Goal: Task Accomplishment & Management: Complete application form

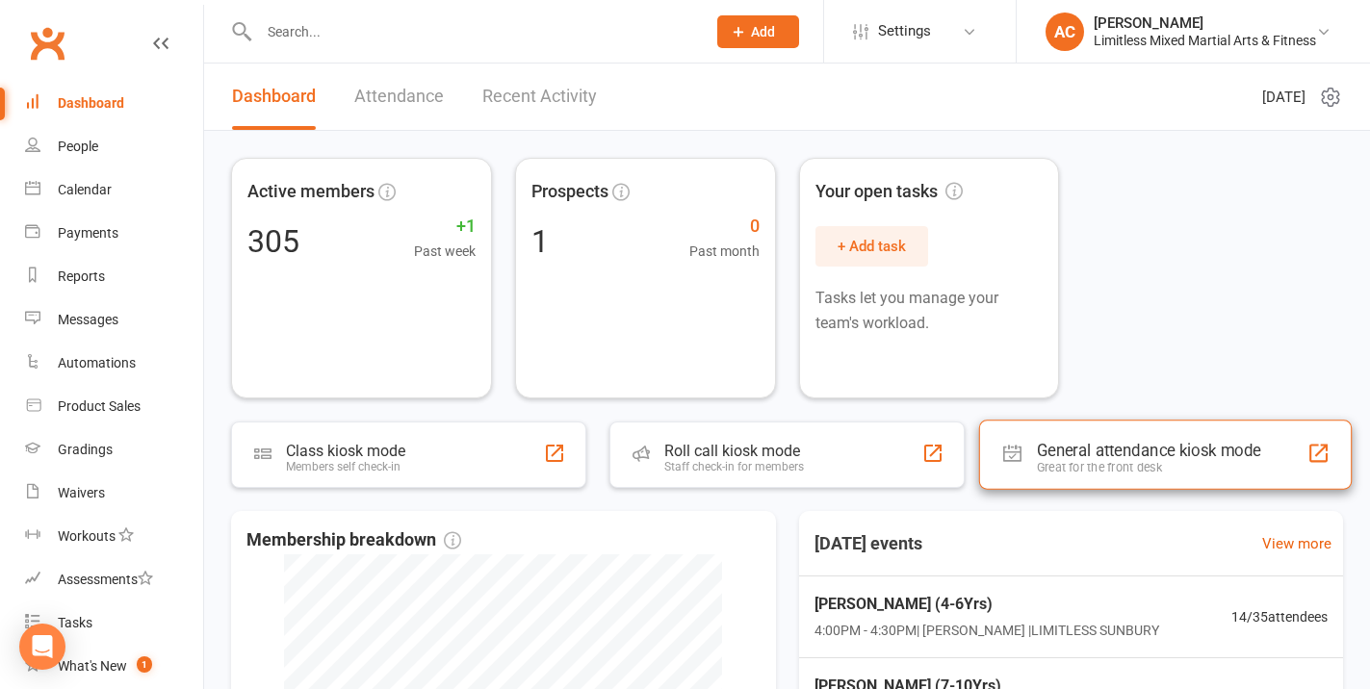
click at [1070, 432] on div "General attendance kiosk mode Great for the front desk" at bounding box center [1165, 454] width 372 height 69
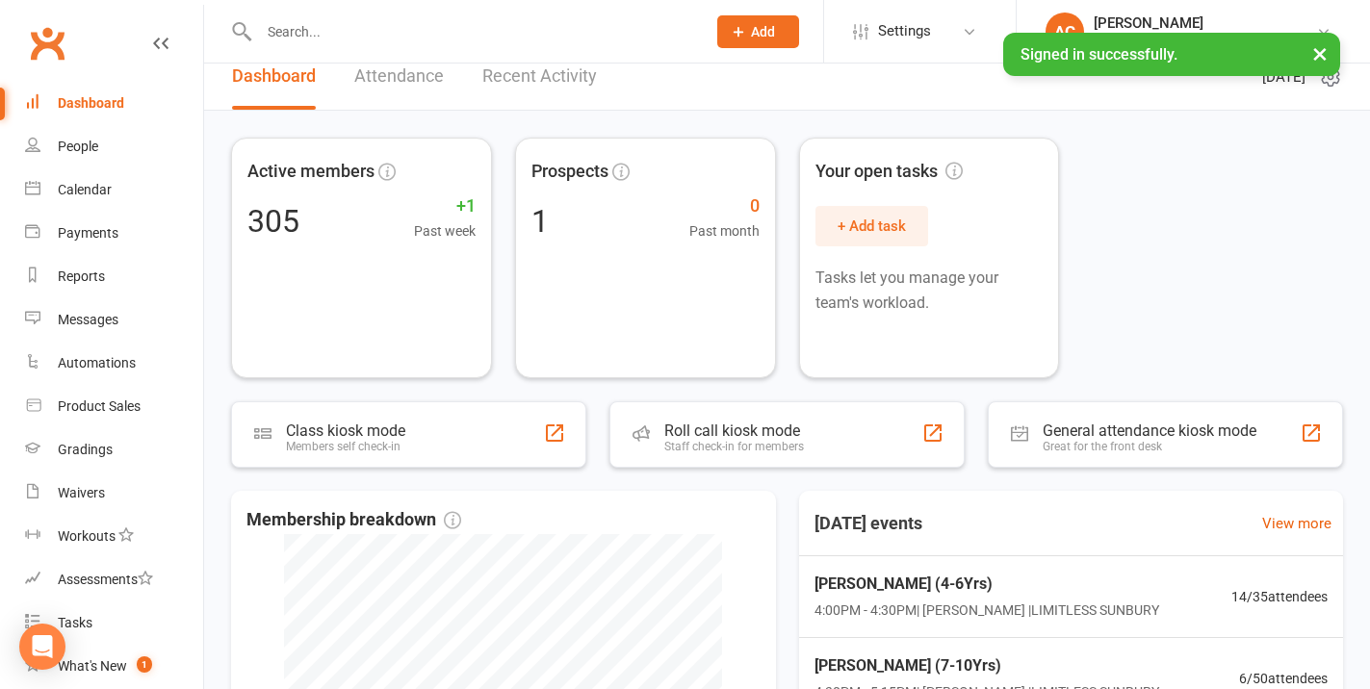
scroll to position [21, 0]
click at [729, 54] on div "Prospect Member Non-attending contact Class / event Appointment Grading event T…" at bounding box center [757, 31] width 131 height 63
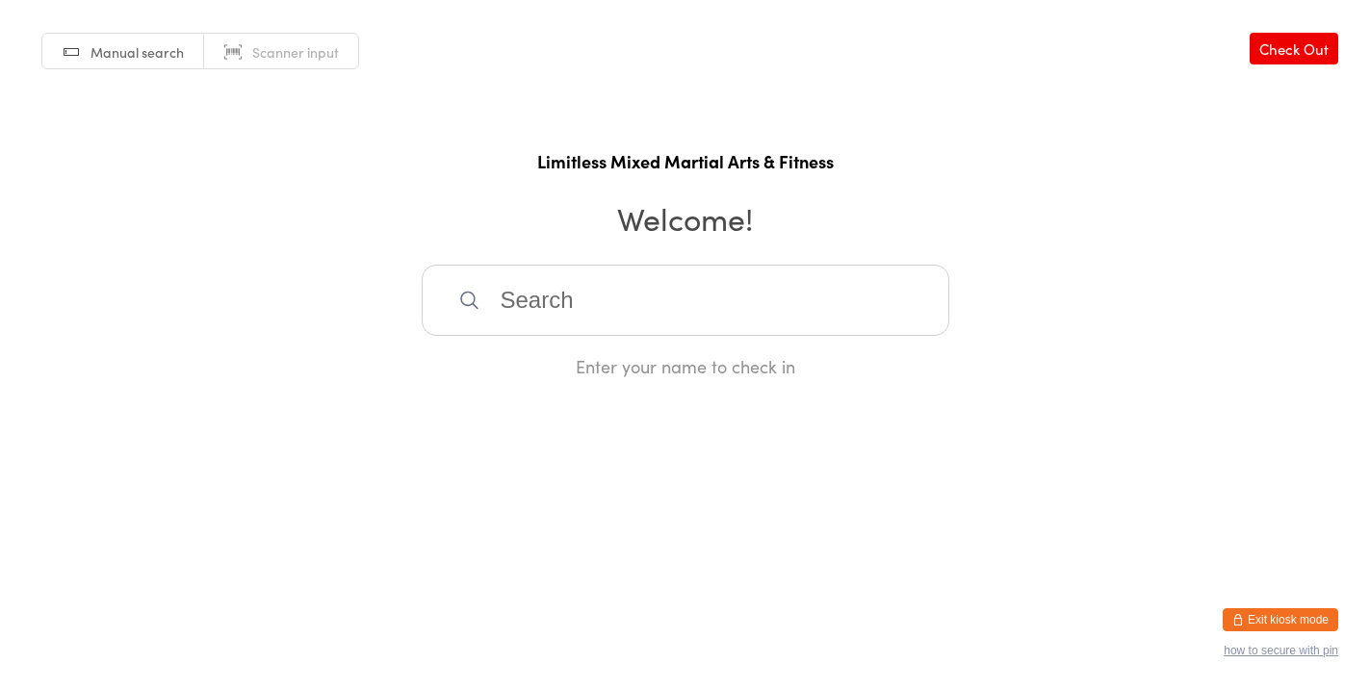
click at [1250, 618] on button "Exit kiosk mode" at bounding box center [1280, 619] width 116 height 23
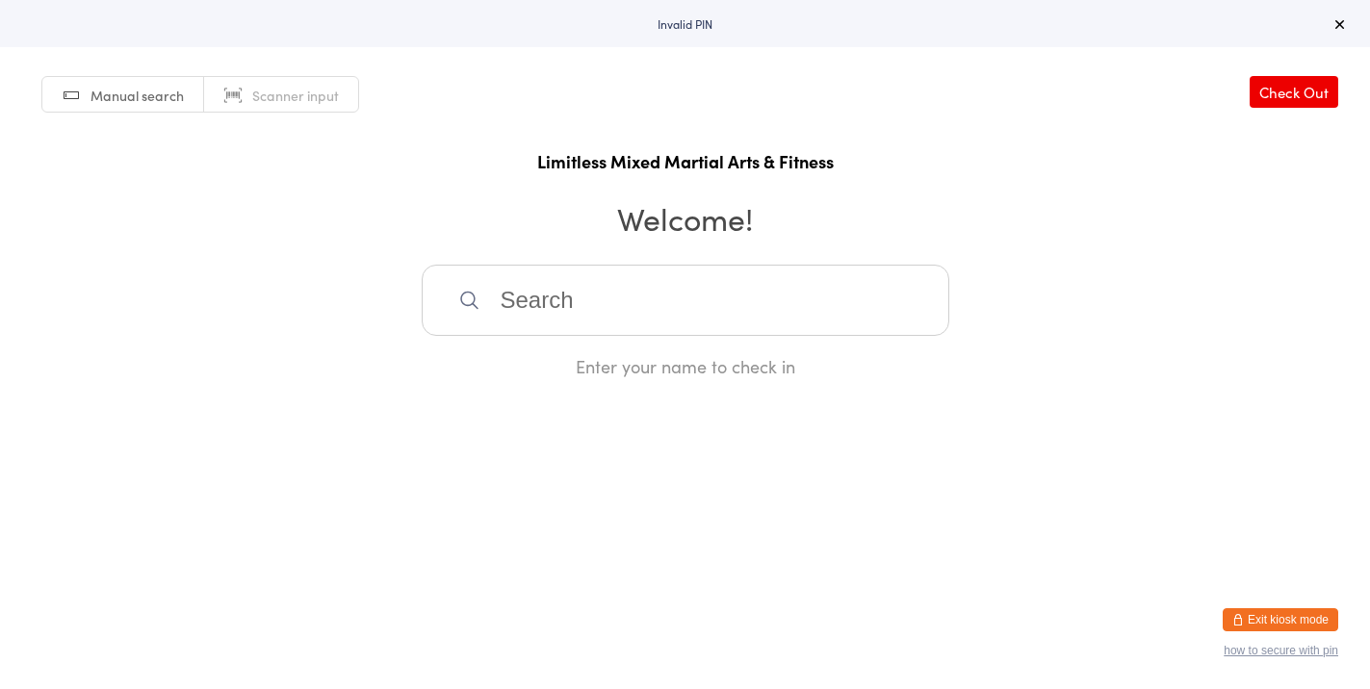
click at [1274, 614] on button "Exit kiosk mode" at bounding box center [1280, 619] width 116 height 23
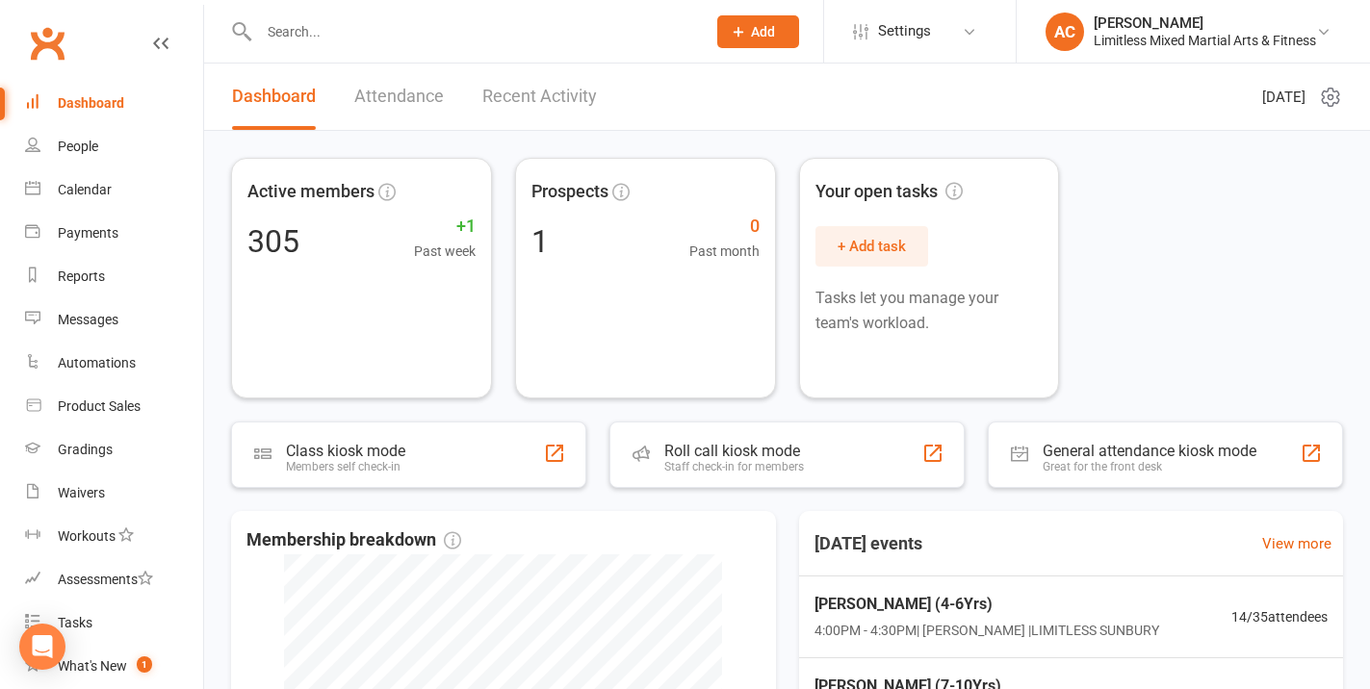
click at [751, 35] on span "Add" at bounding box center [763, 31] width 24 height 15
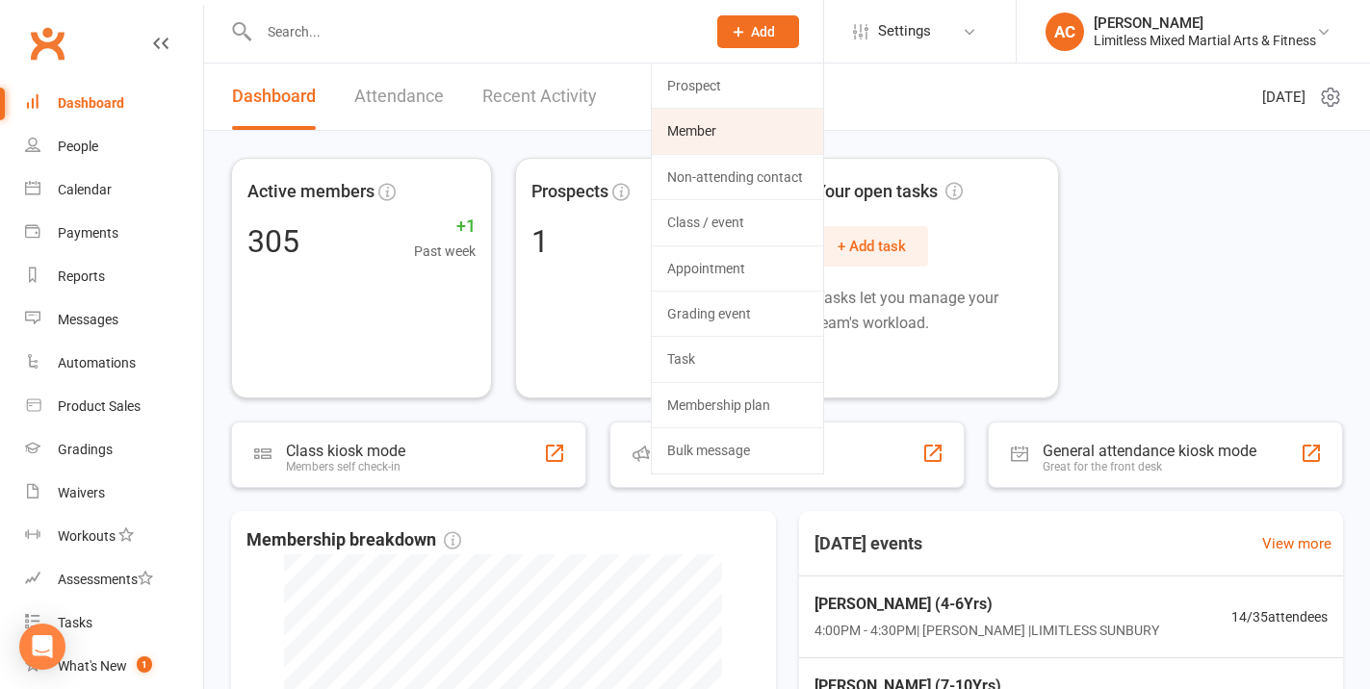
click at [748, 125] on link "Member" at bounding box center [737, 131] width 171 height 44
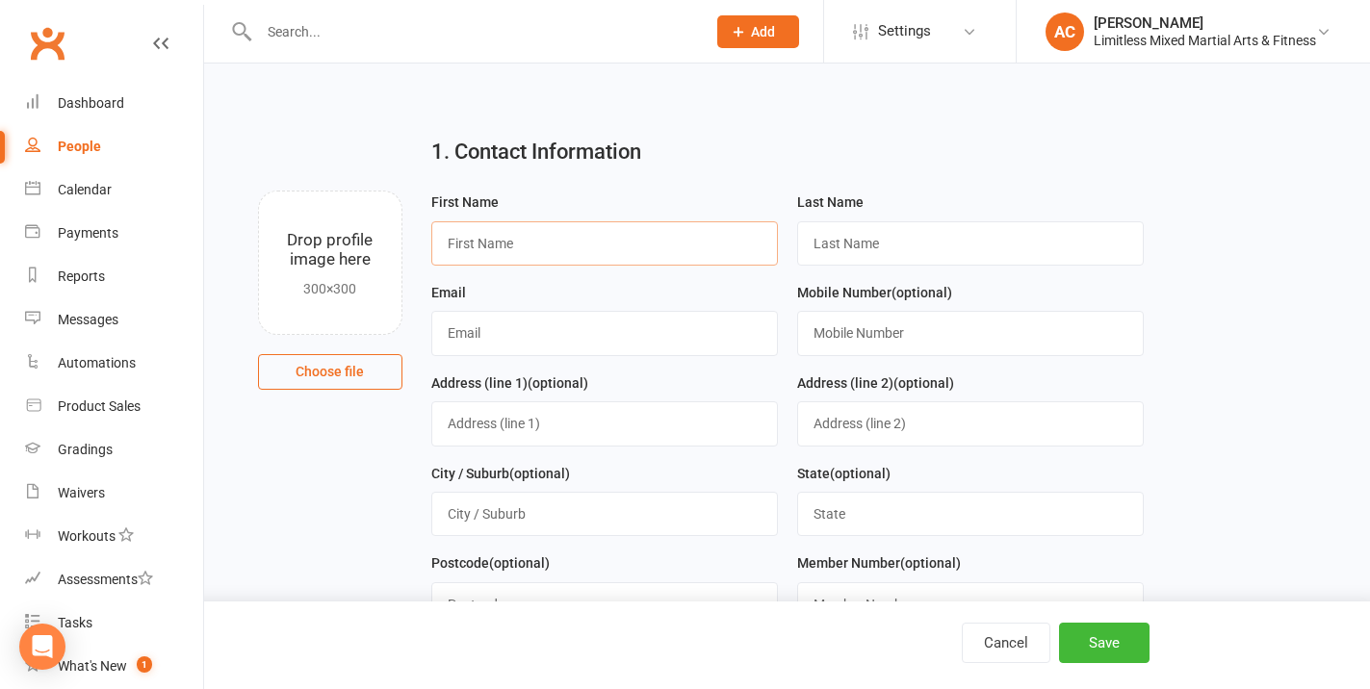
click at [712, 237] on input "text" at bounding box center [604, 243] width 347 height 44
type input "Guy"
click at [825, 249] on input "text" at bounding box center [970, 243] width 347 height 44
type input "Houston"
click at [736, 321] on input "text" at bounding box center [604, 333] width 347 height 44
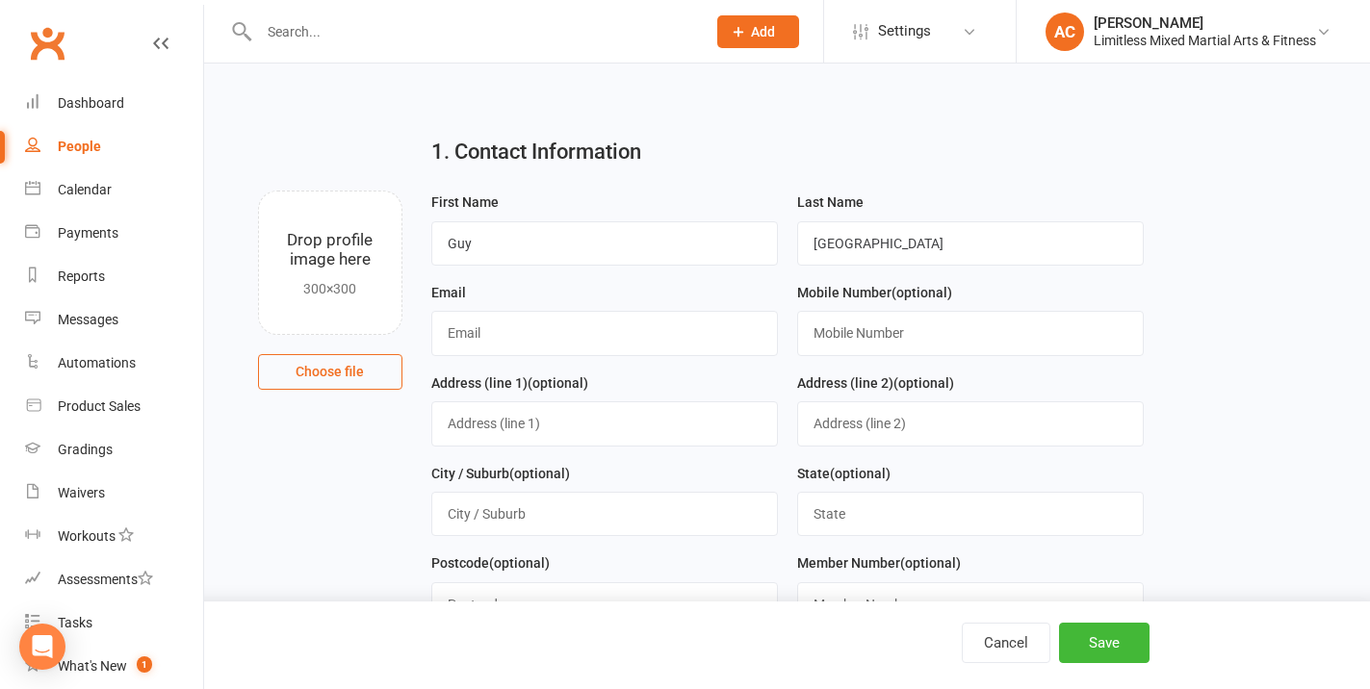
click at [260, 129] on div "1. Contact Information Drop profile image here 300×300 Choose file First Name G…" at bounding box center [787, 155] width 1112 height 69
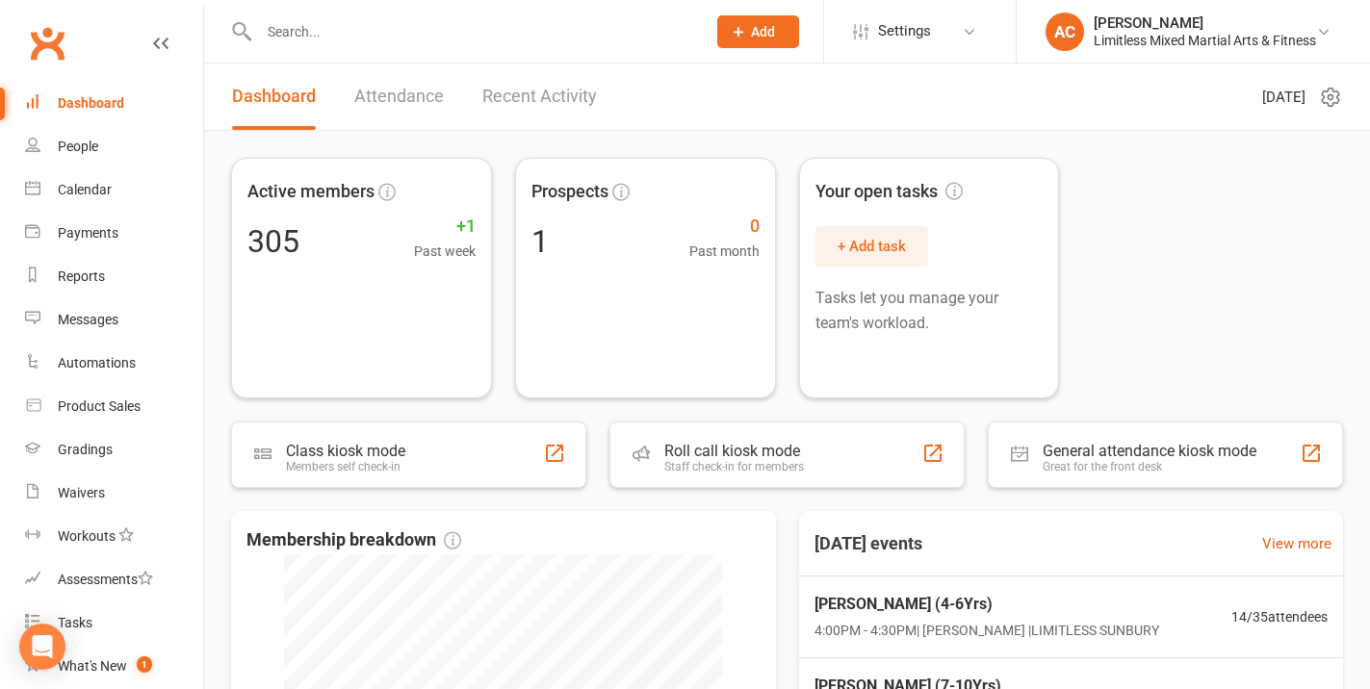
click at [751, 34] on span "Add" at bounding box center [763, 31] width 24 height 15
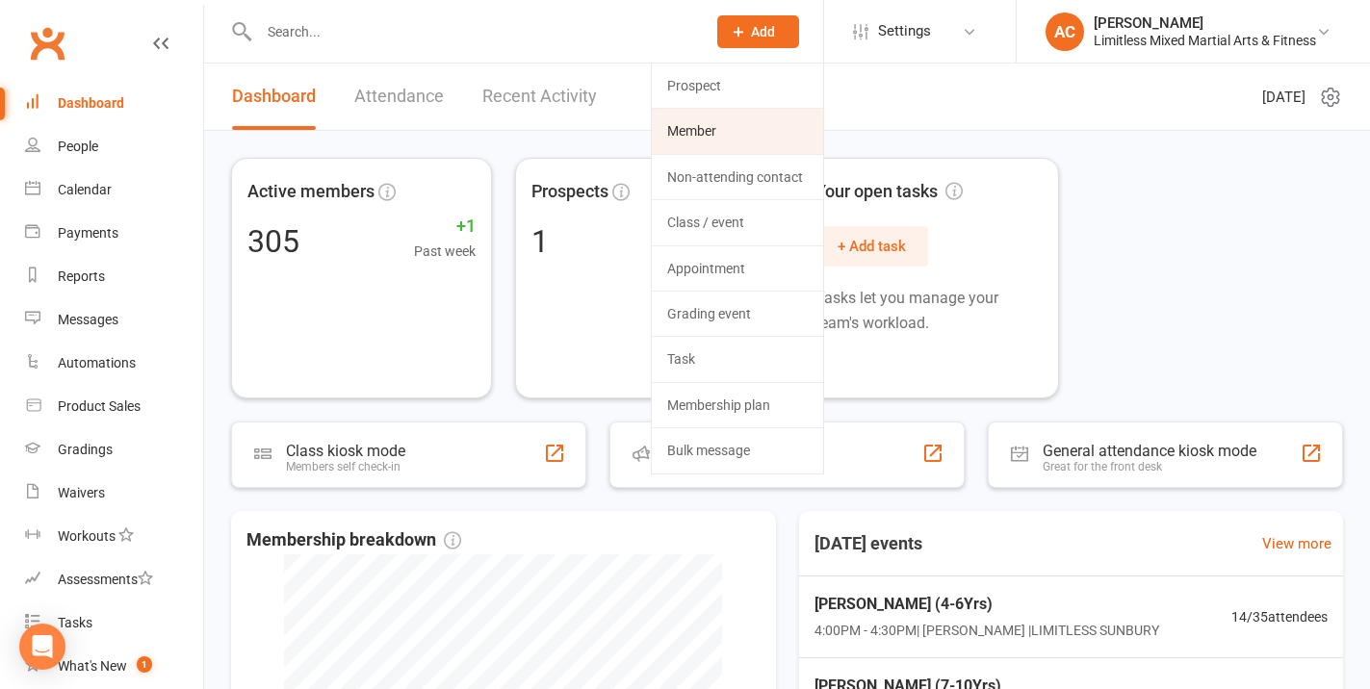
click at [744, 113] on link "Member" at bounding box center [737, 131] width 171 height 44
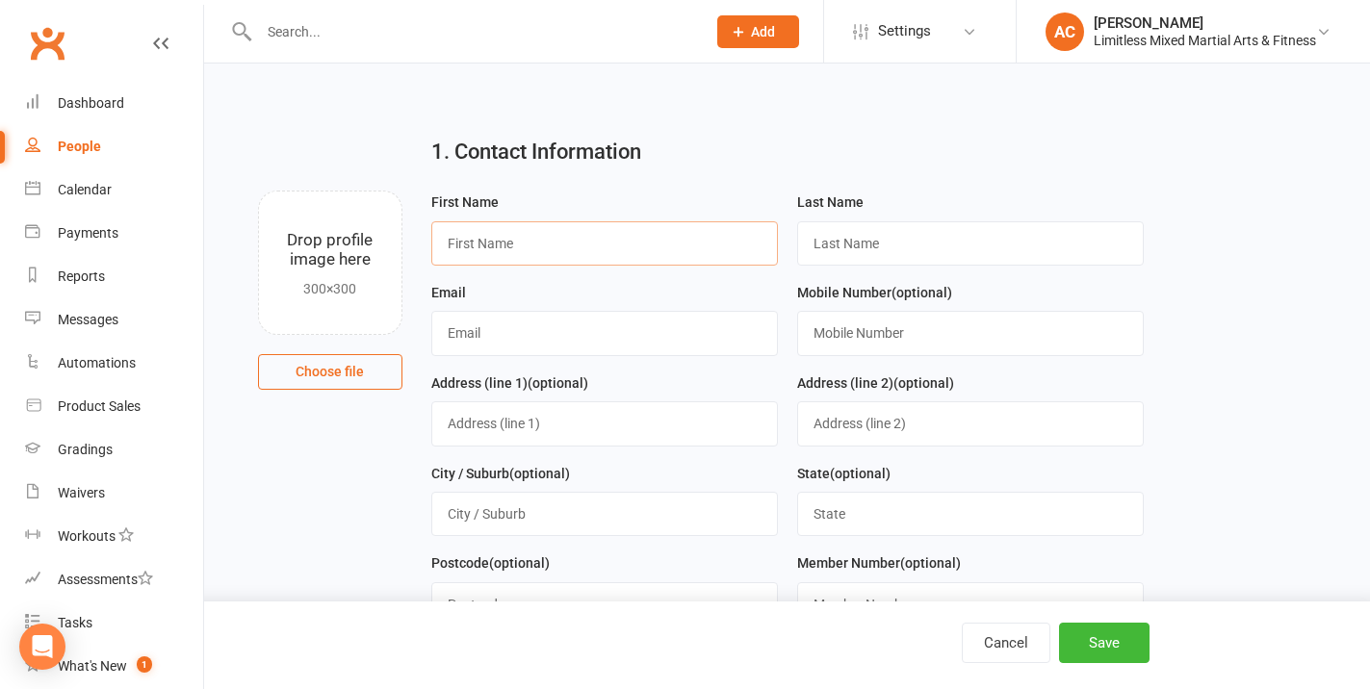
click at [689, 229] on input "text" at bounding box center [604, 243] width 347 height 44
type input "Guy"
click at [811, 244] on input "text" at bounding box center [970, 243] width 347 height 44
type input "h"
type input "Houston"
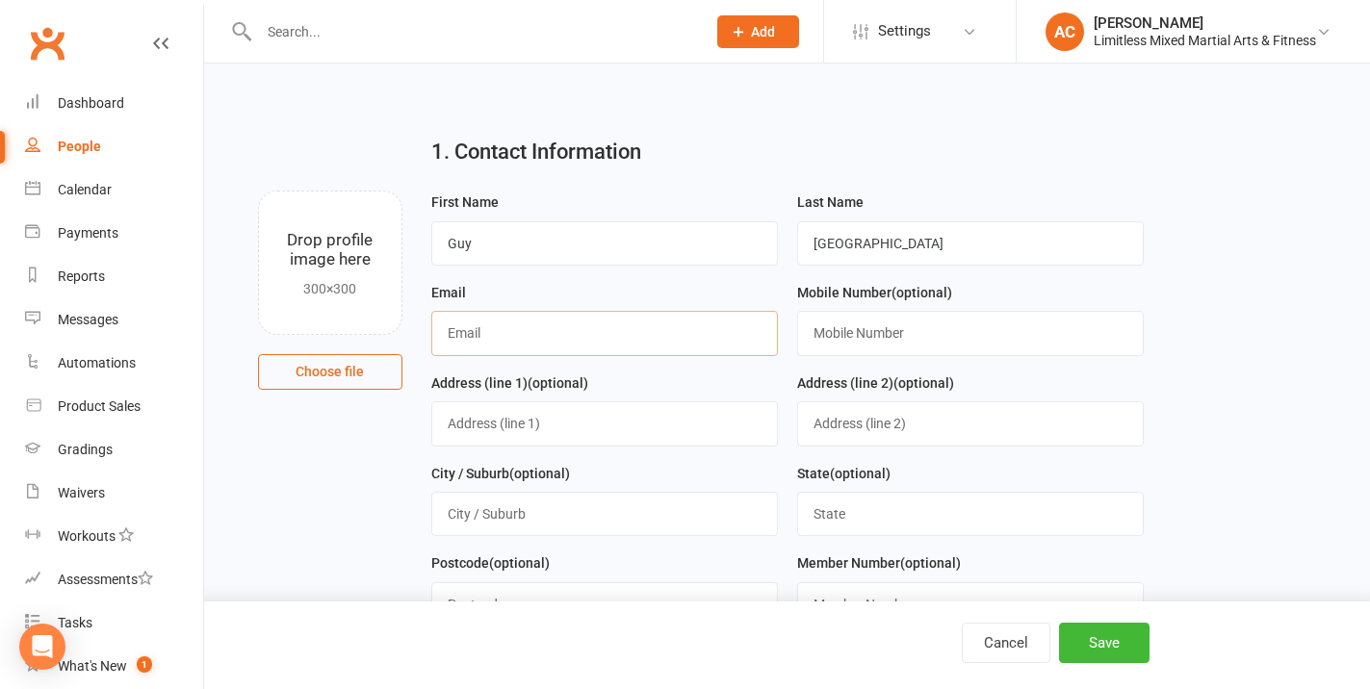
click at [717, 334] on input "text" at bounding box center [604, 333] width 347 height 44
